Goal: Task Accomplishment & Management: Manage account settings

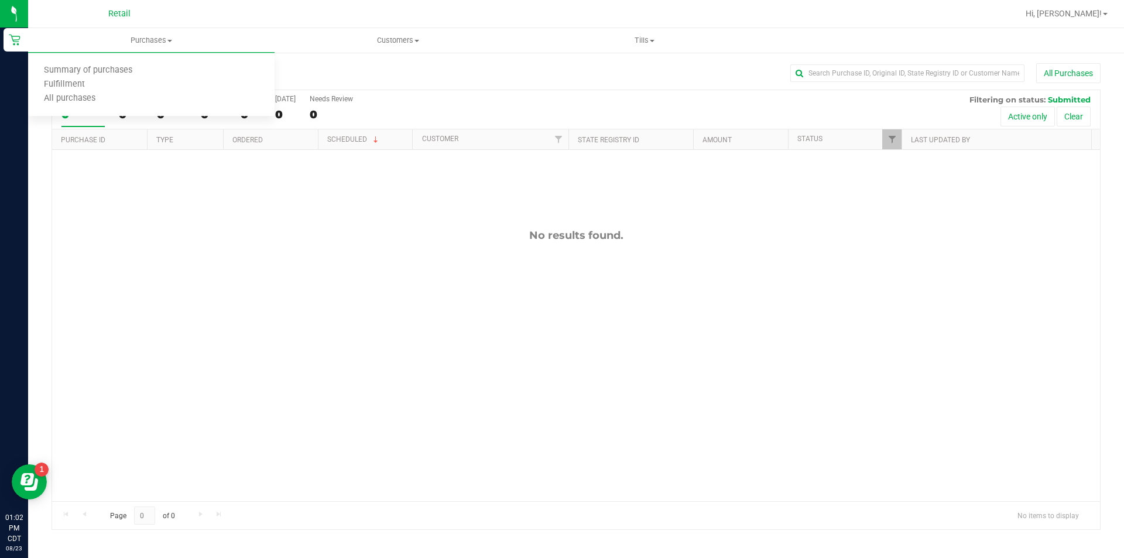
click at [105, 69] on span "Summary of purchases" at bounding box center [88, 71] width 120 height 10
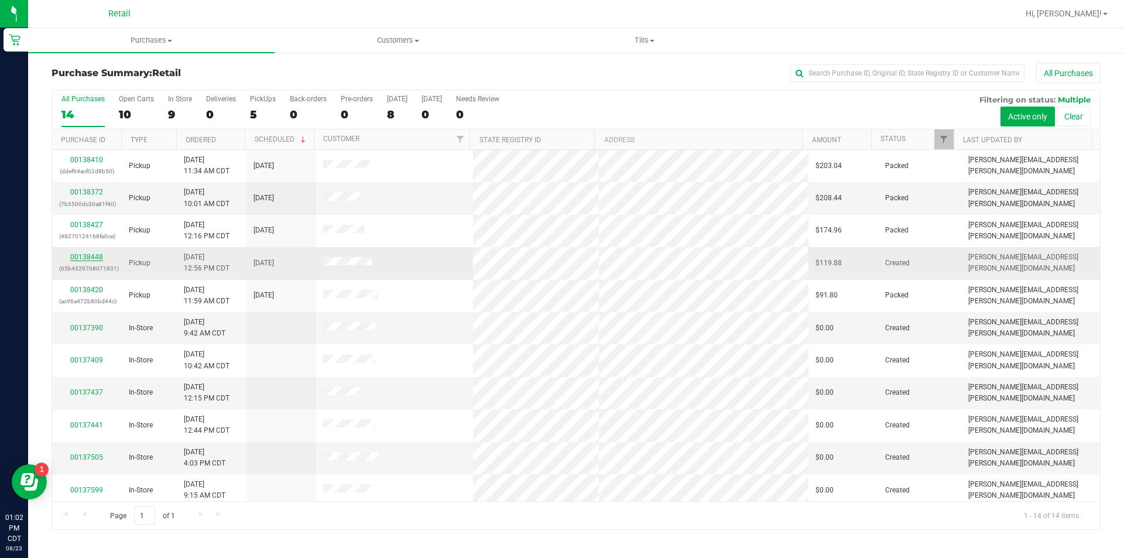
click at [84, 255] on link "00138448" at bounding box center [86, 257] width 33 height 8
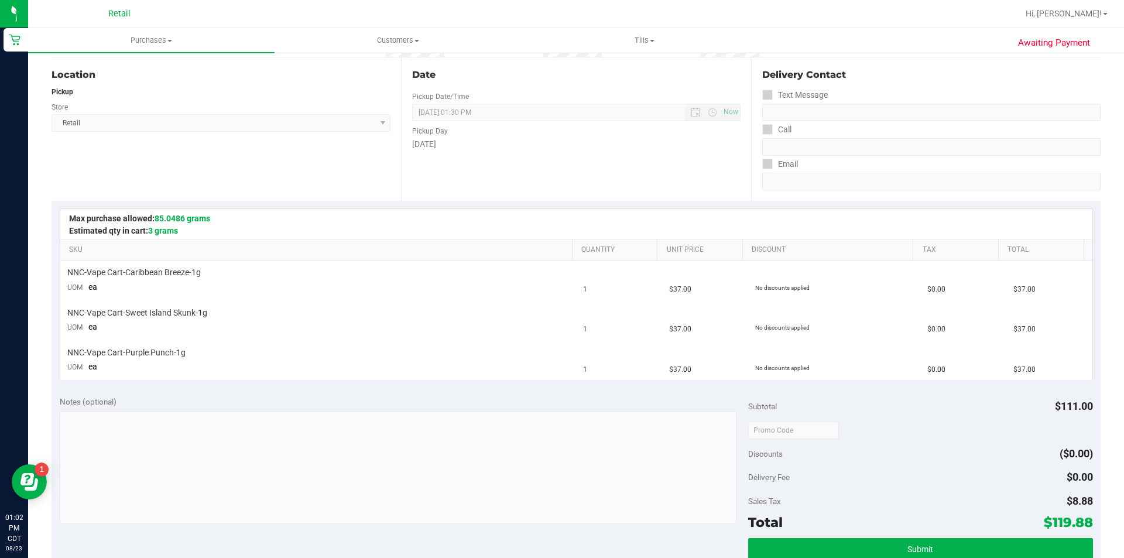
scroll to position [108, 0]
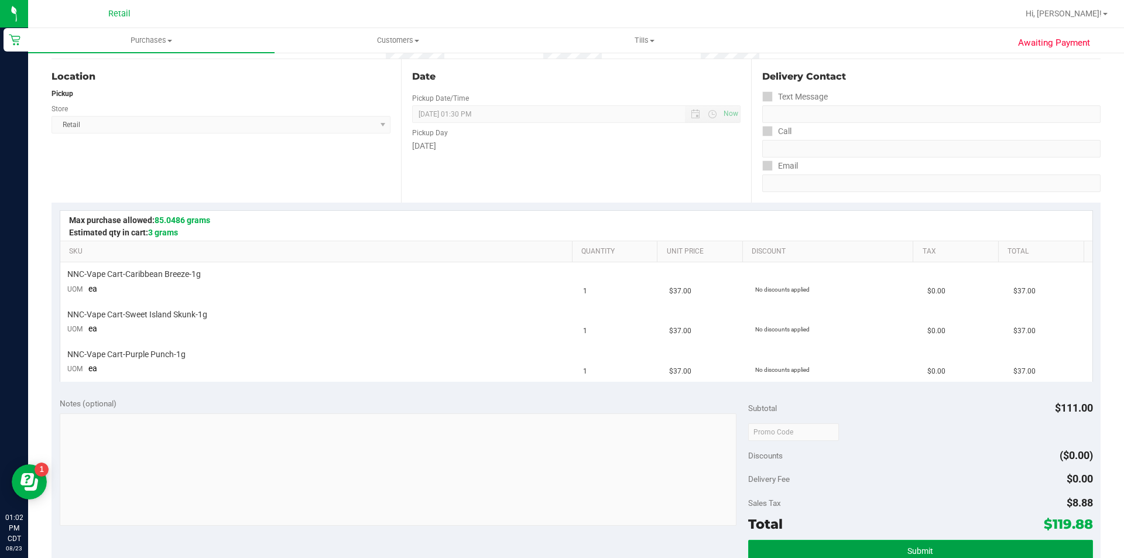
click at [860, 552] on button "Submit" at bounding box center [920, 550] width 344 height 21
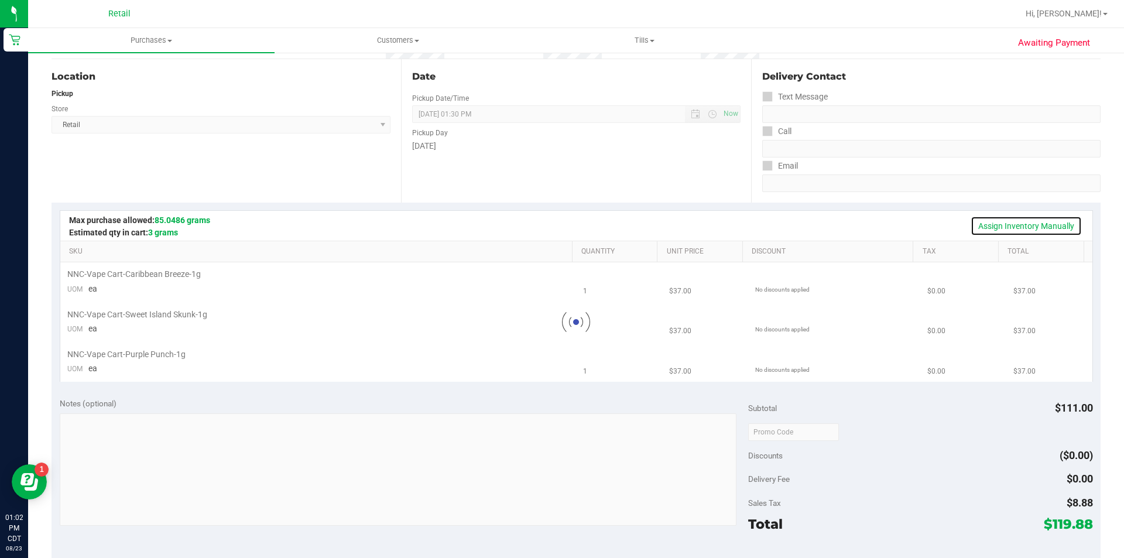
click at [1001, 230] on link "Assign Inventory Manually" at bounding box center [1026, 226] width 111 height 20
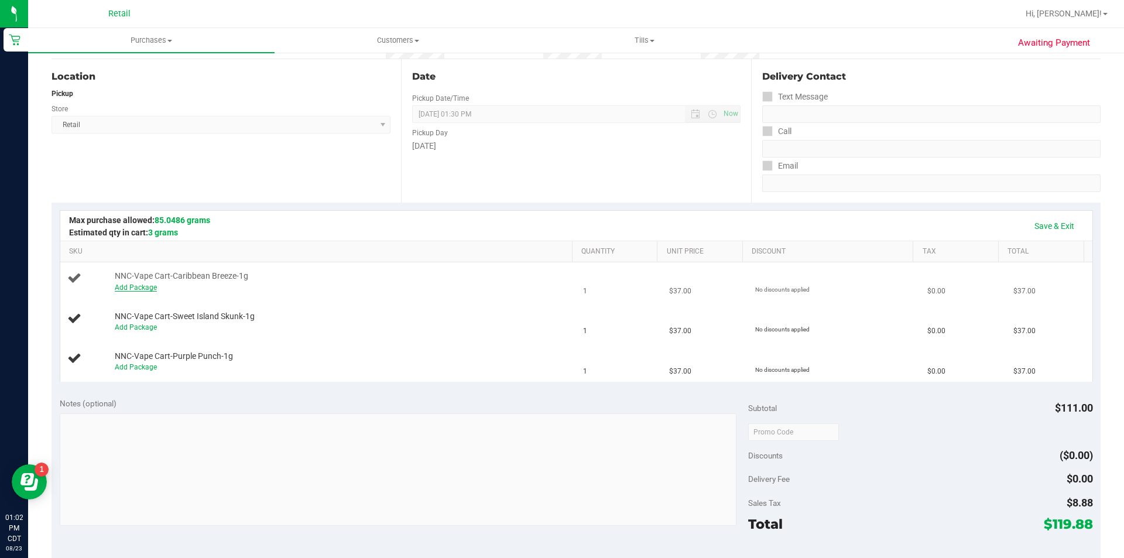
click at [133, 290] on link "Add Package" at bounding box center [136, 287] width 42 height 8
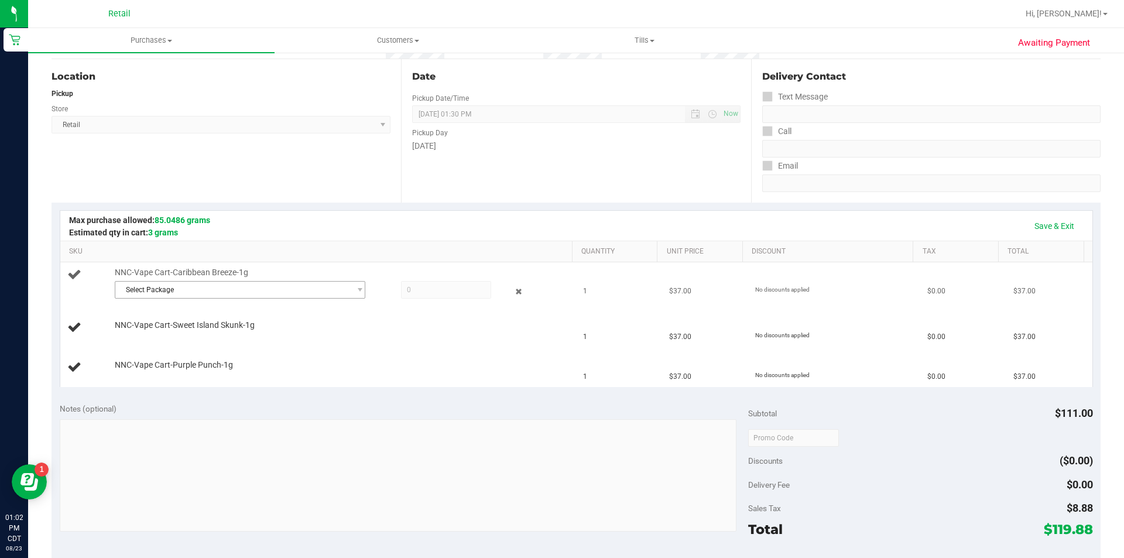
click at [235, 293] on span "Select Package" at bounding box center [232, 290] width 235 height 16
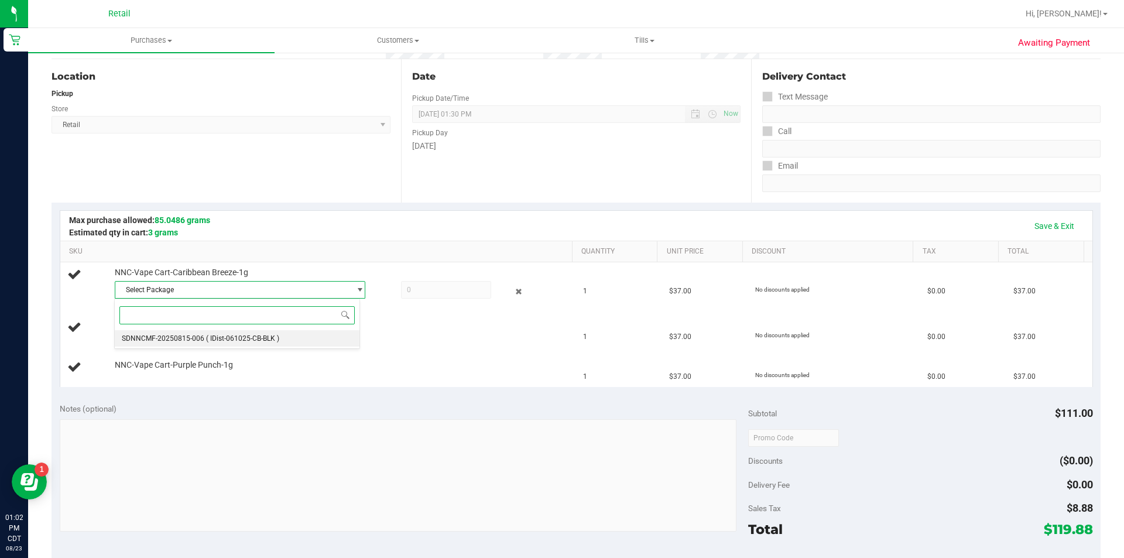
click at [241, 342] on span "( IDist-061025-CB-BLK )" at bounding box center [242, 338] width 73 height 8
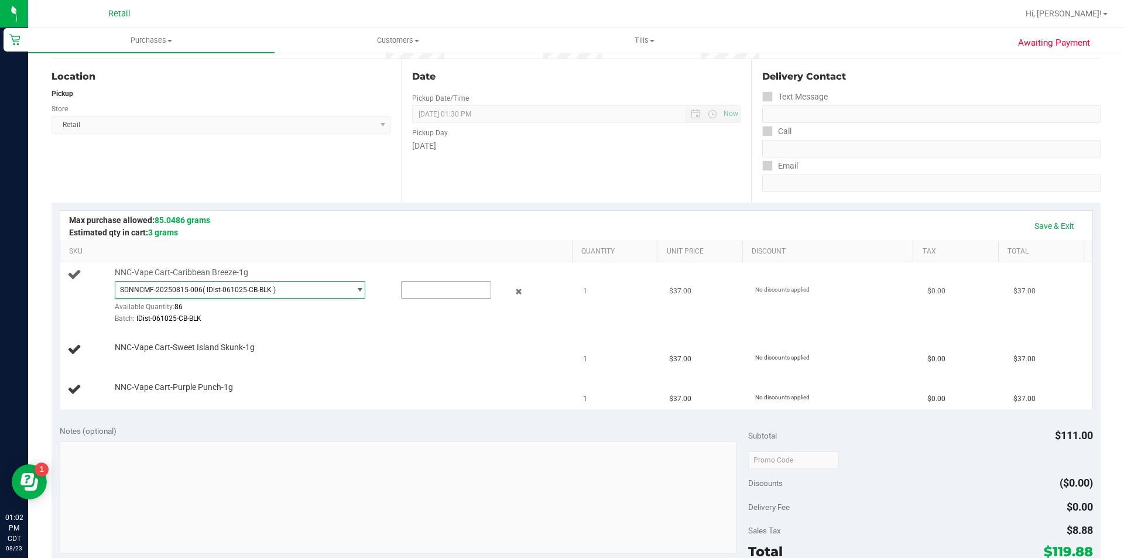
click at [425, 293] on input "text" at bounding box center [446, 290] width 89 height 16
type input "1"
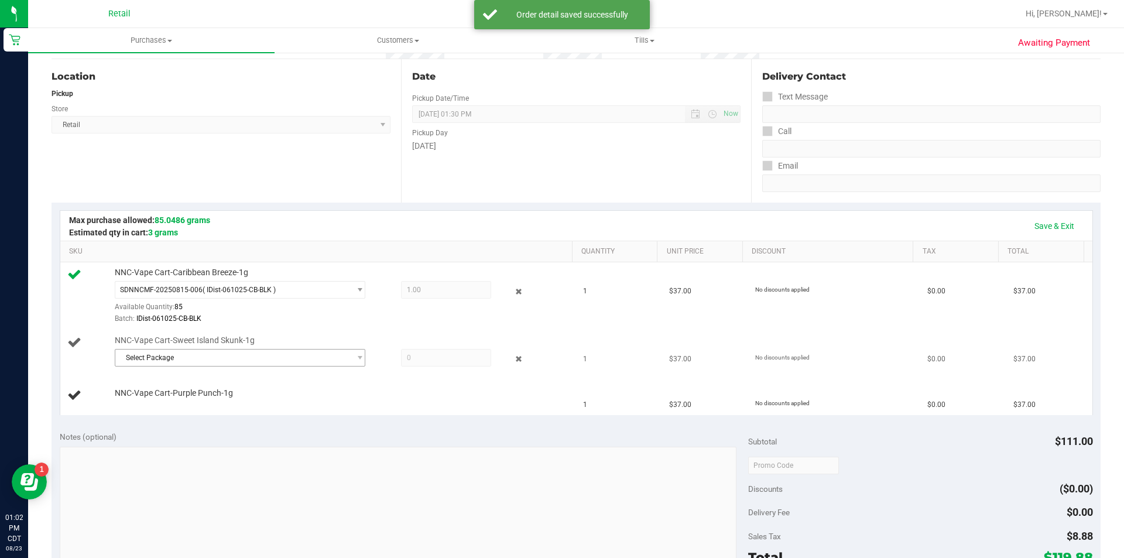
click at [179, 359] on span "Select Package" at bounding box center [232, 358] width 235 height 16
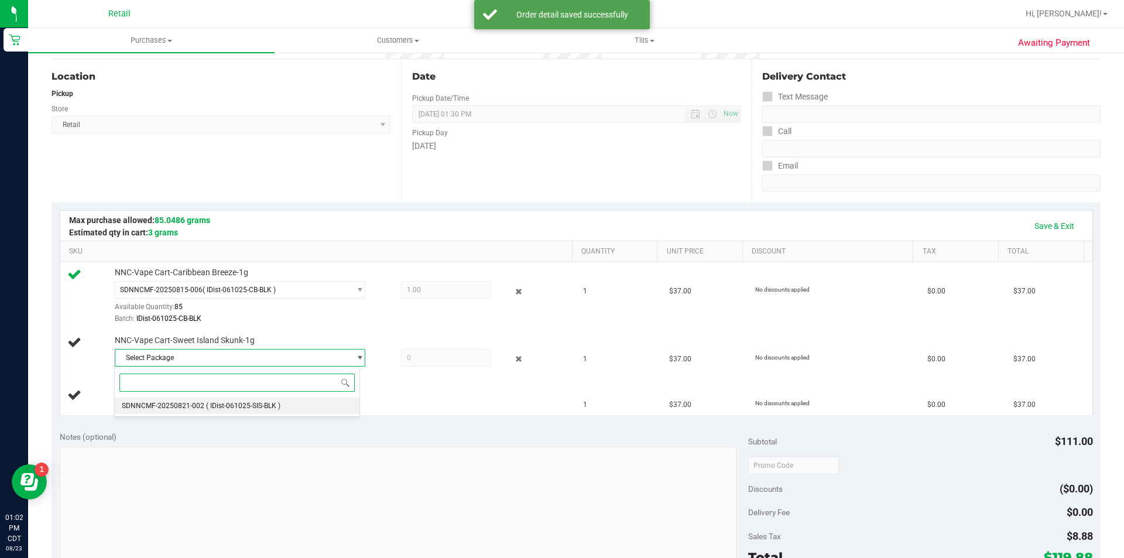
click at [174, 405] on span "SDNNCMF-20250821-002" at bounding box center [163, 406] width 83 height 8
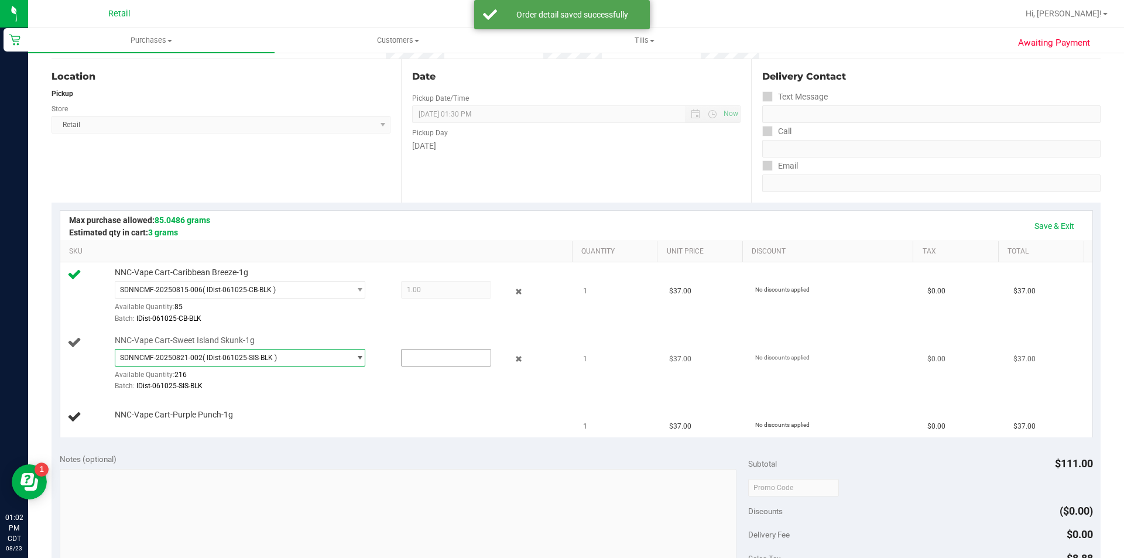
click at [412, 357] on input "text" at bounding box center [446, 358] width 89 height 16
type input "1"
click at [129, 426] on link "Add Package" at bounding box center [136, 423] width 42 height 8
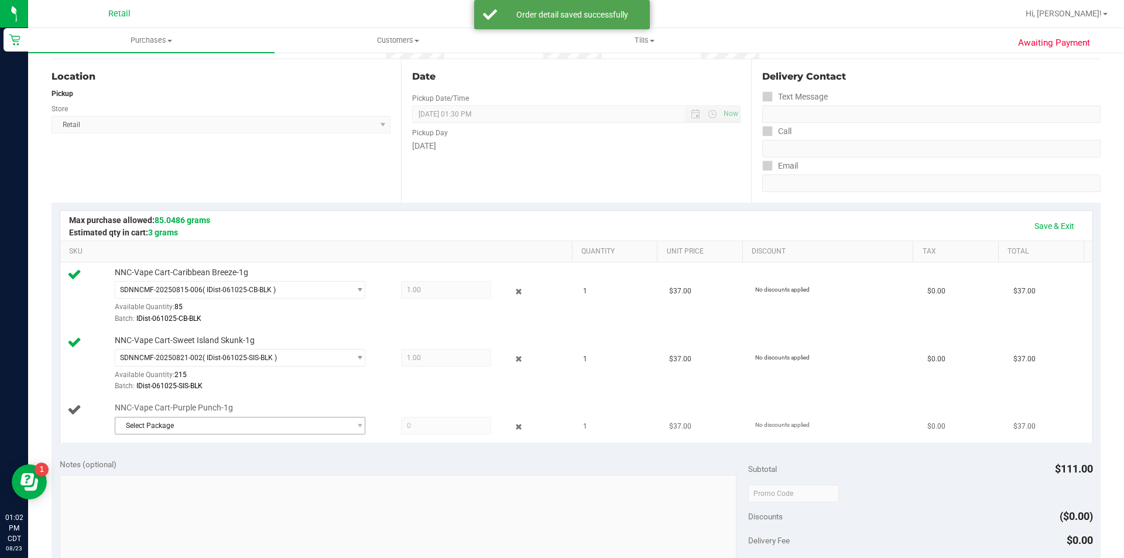
click at [190, 433] on span "Select Package" at bounding box center [232, 425] width 235 height 16
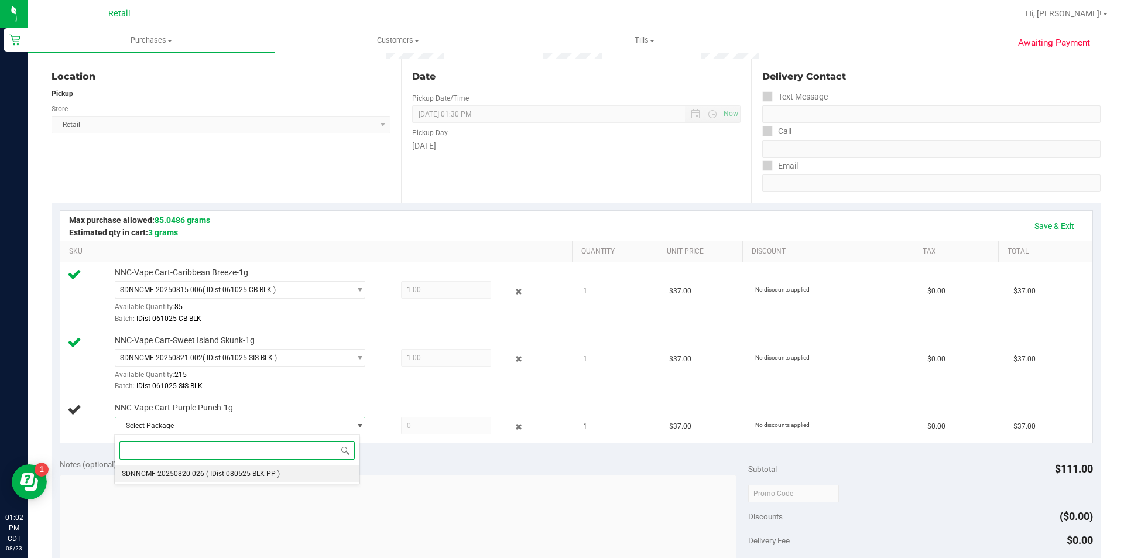
click at [201, 470] on span "SDNNCMF-20250820-026" at bounding box center [163, 474] width 83 height 8
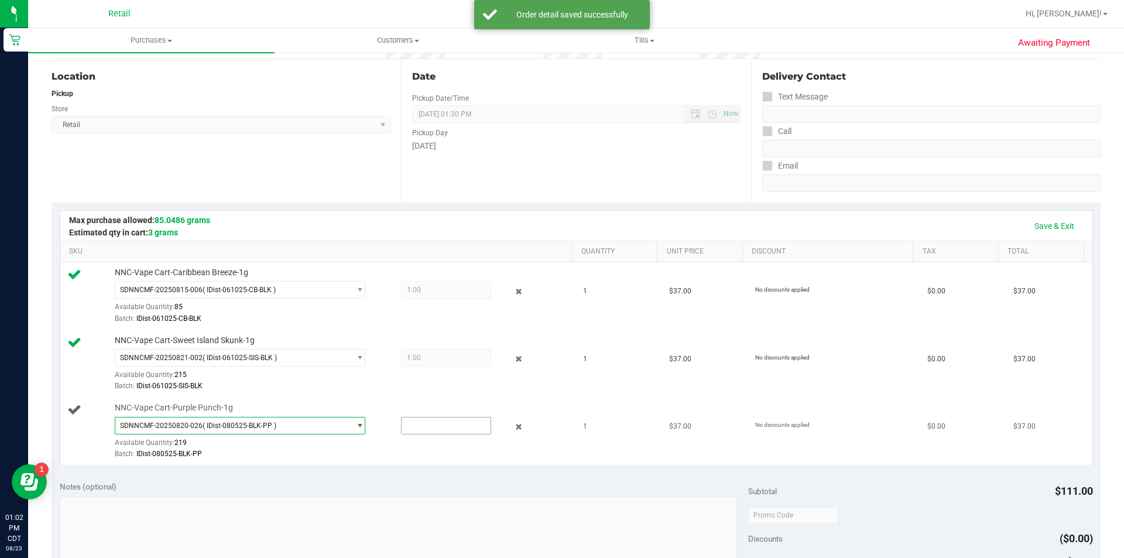
click at [416, 427] on input "text" at bounding box center [446, 425] width 89 height 16
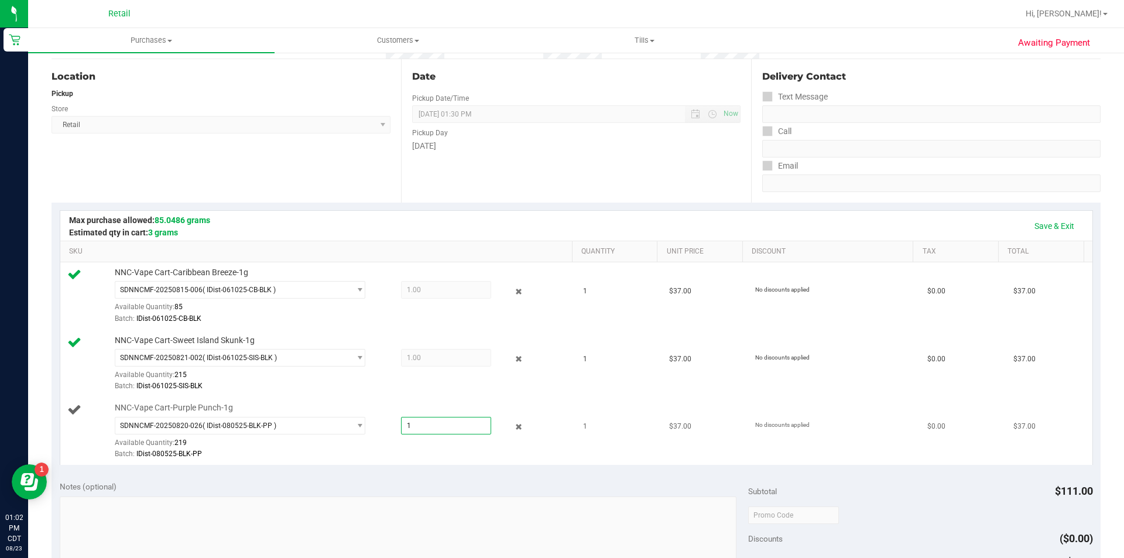
type input "1"
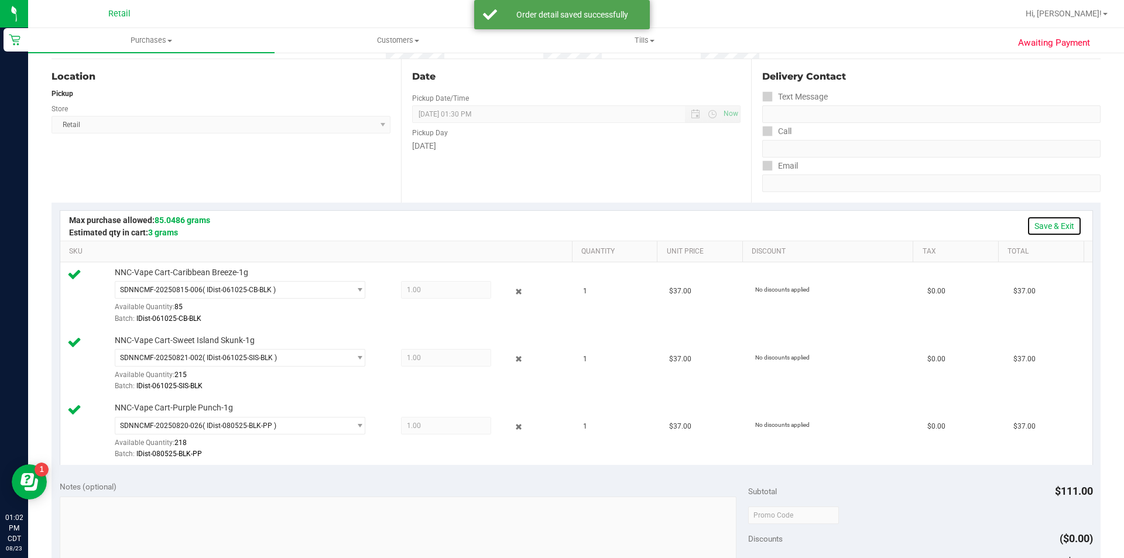
click at [1054, 220] on link "Save & Exit" at bounding box center [1054, 226] width 55 height 20
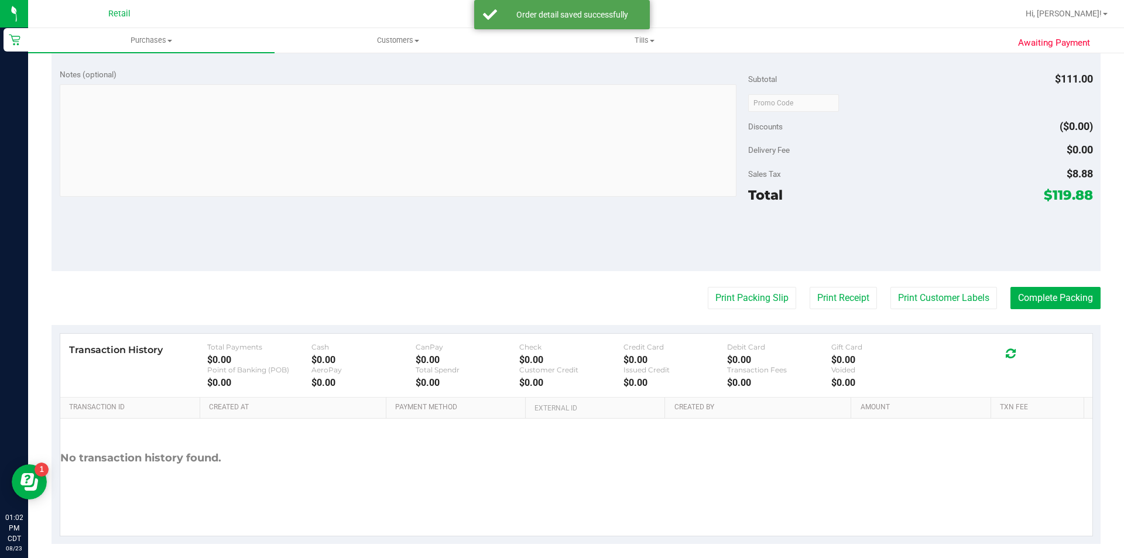
scroll to position [522, 0]
click at [939, 290] on button "Print Customer Labels" at bounding box center [944, 296] width 107 height 22
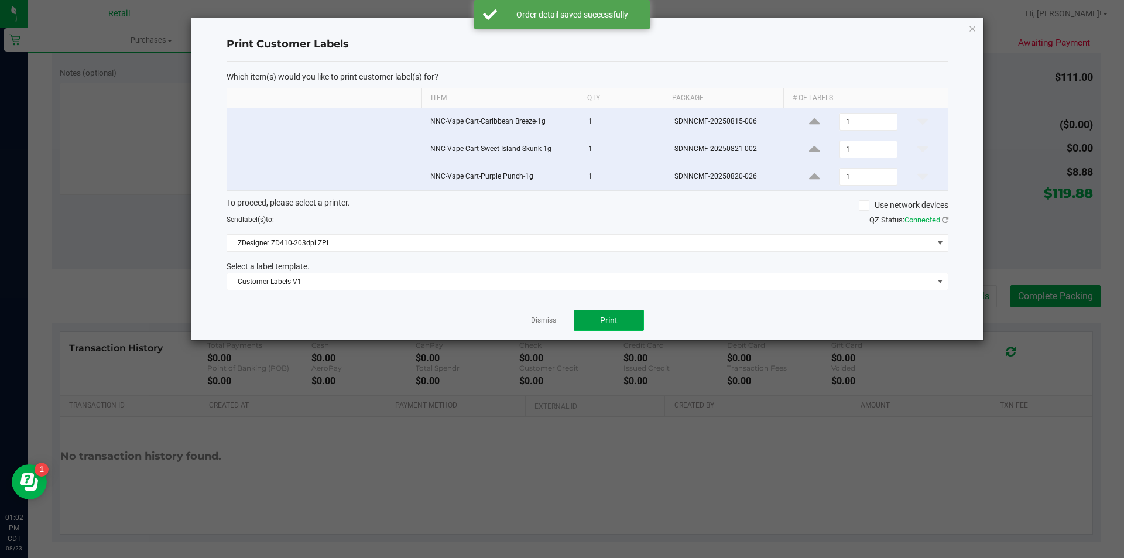
click at [621, 319] on button "Print" at bounding box center [609, 320] width 70 height 21
click at [973, 29] on icon "button" at bounding box center [972, 28] width 8 height 14
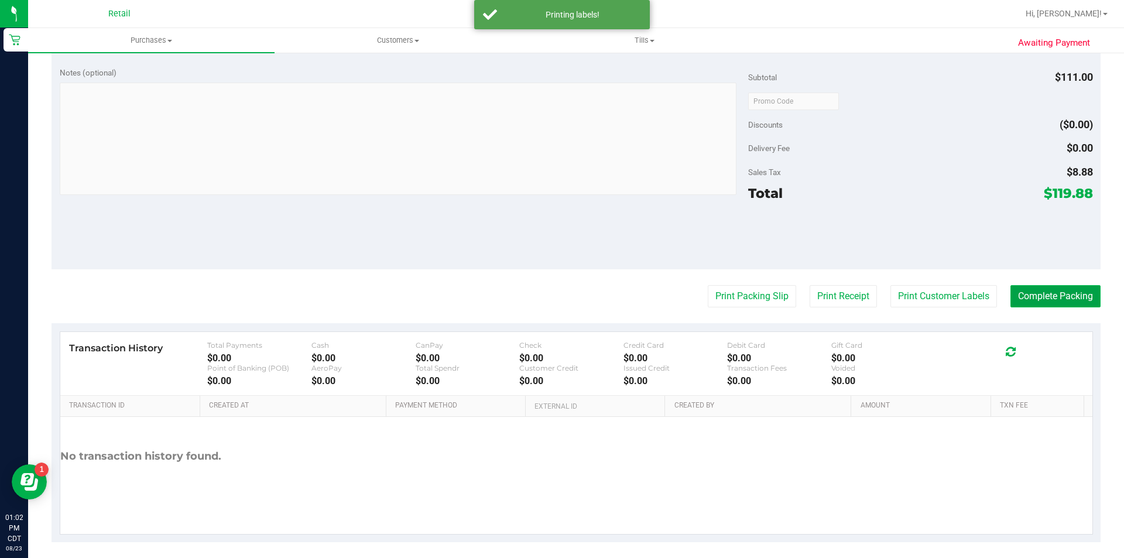
click at [1022, 297] on button "Complete Packing" at bounding box center [1056, 296] width 90 height 22
